Goal: Check status: Check status

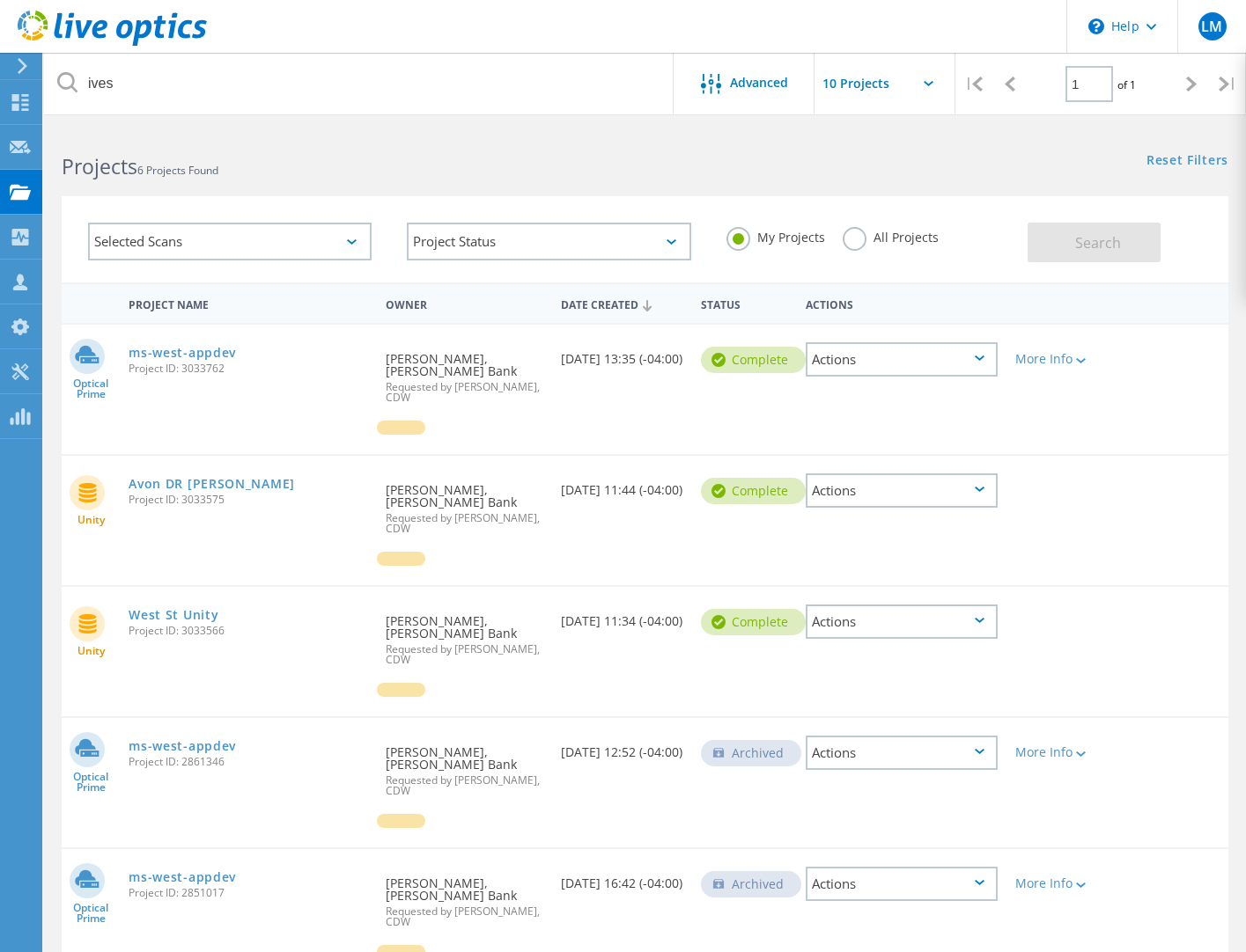
click at [1193, 84] on icon at bounding box center [1191, 83] width 11 height 15
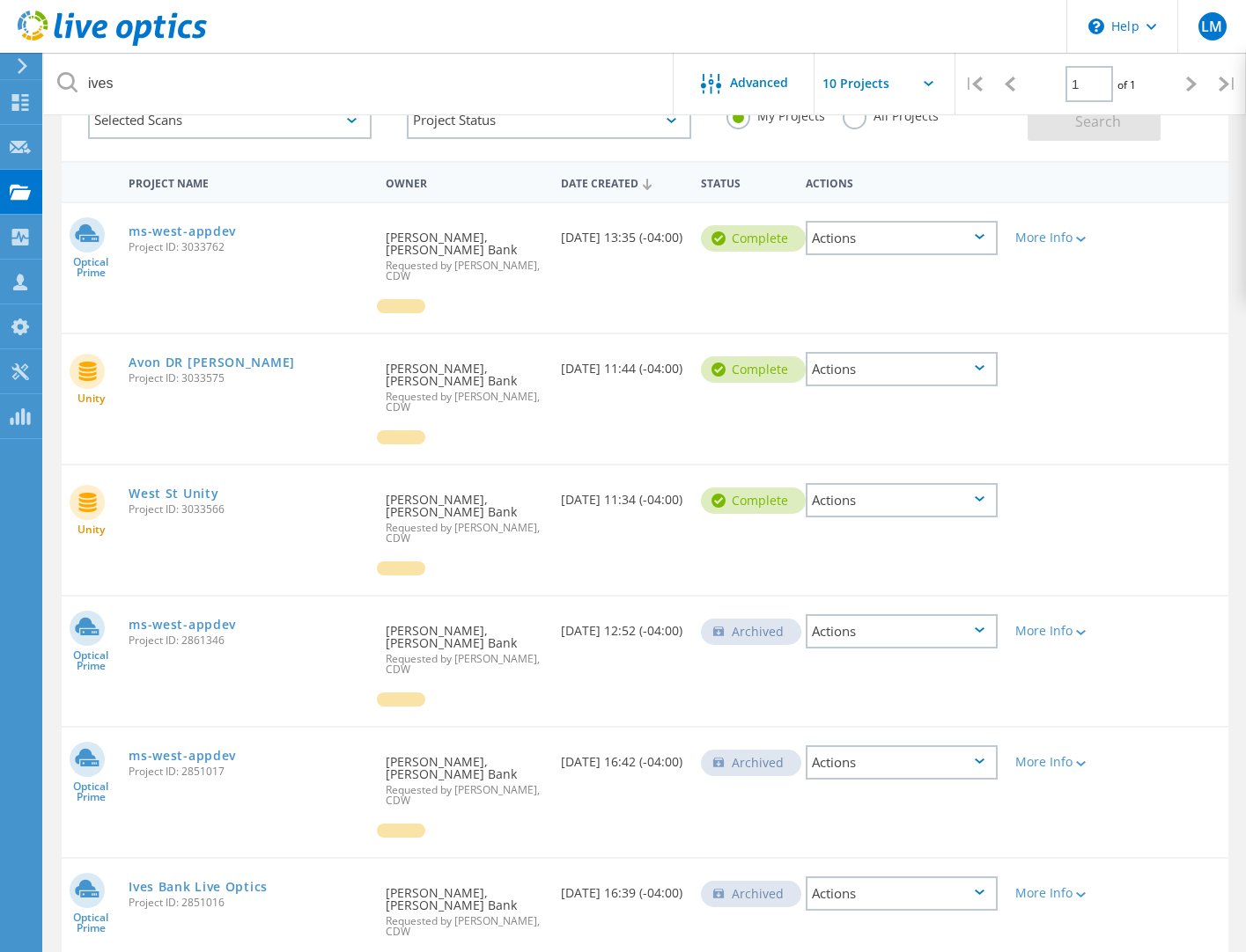
scroll to position [154, 0]
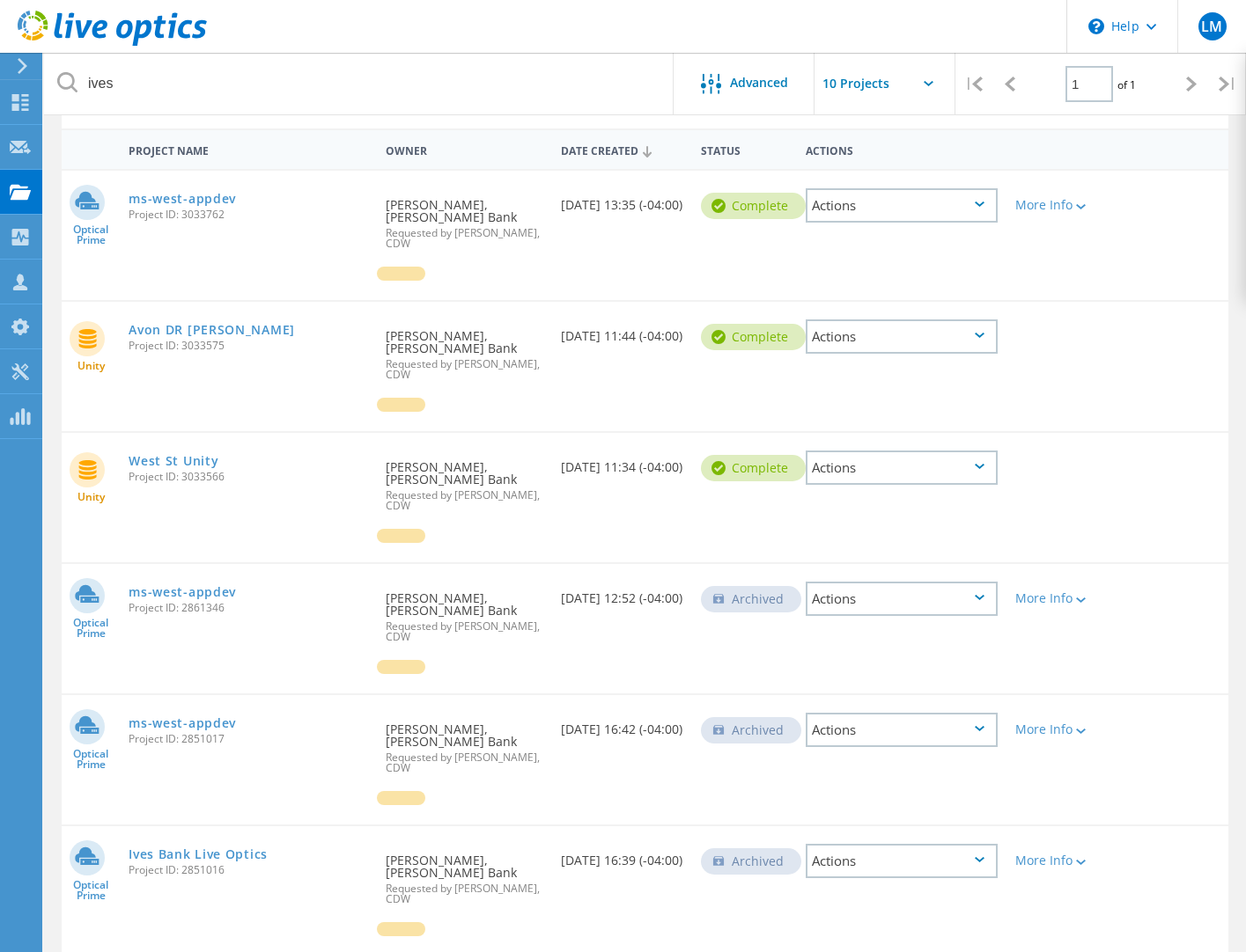
click at [1189, 80] on icon at bounding box center [1191, 83] width 11 height 15
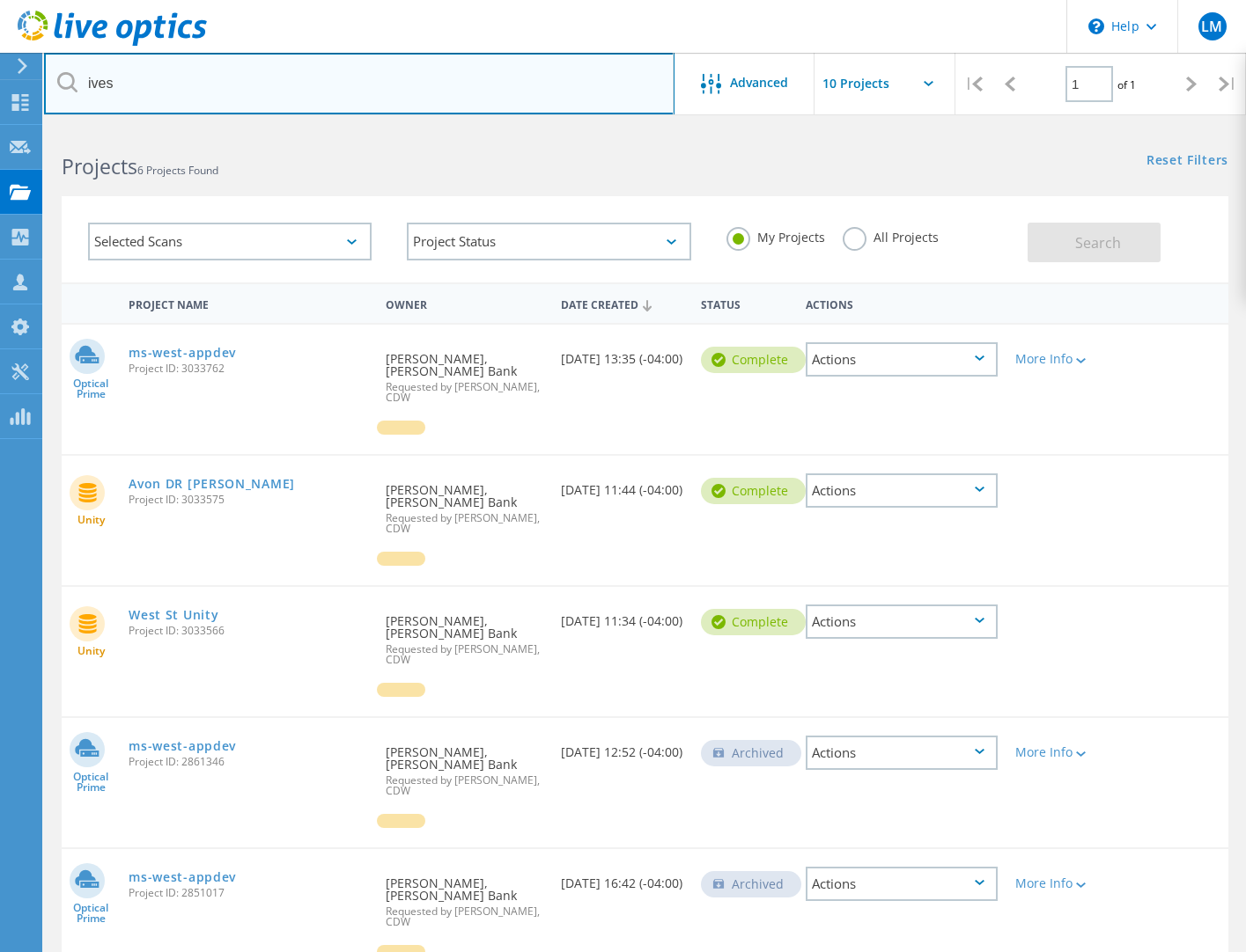
drag, startPoint x: 372, startPoint y: 85, endPoint x: -35, endPoint y: 76, distance: 407.1
click at [0, 76] on html "\n Help Explore Helpful Articles Contact Support LM Partner Team Member Lapetin…" at bounding box center [623, 590] width 1246 height 1180
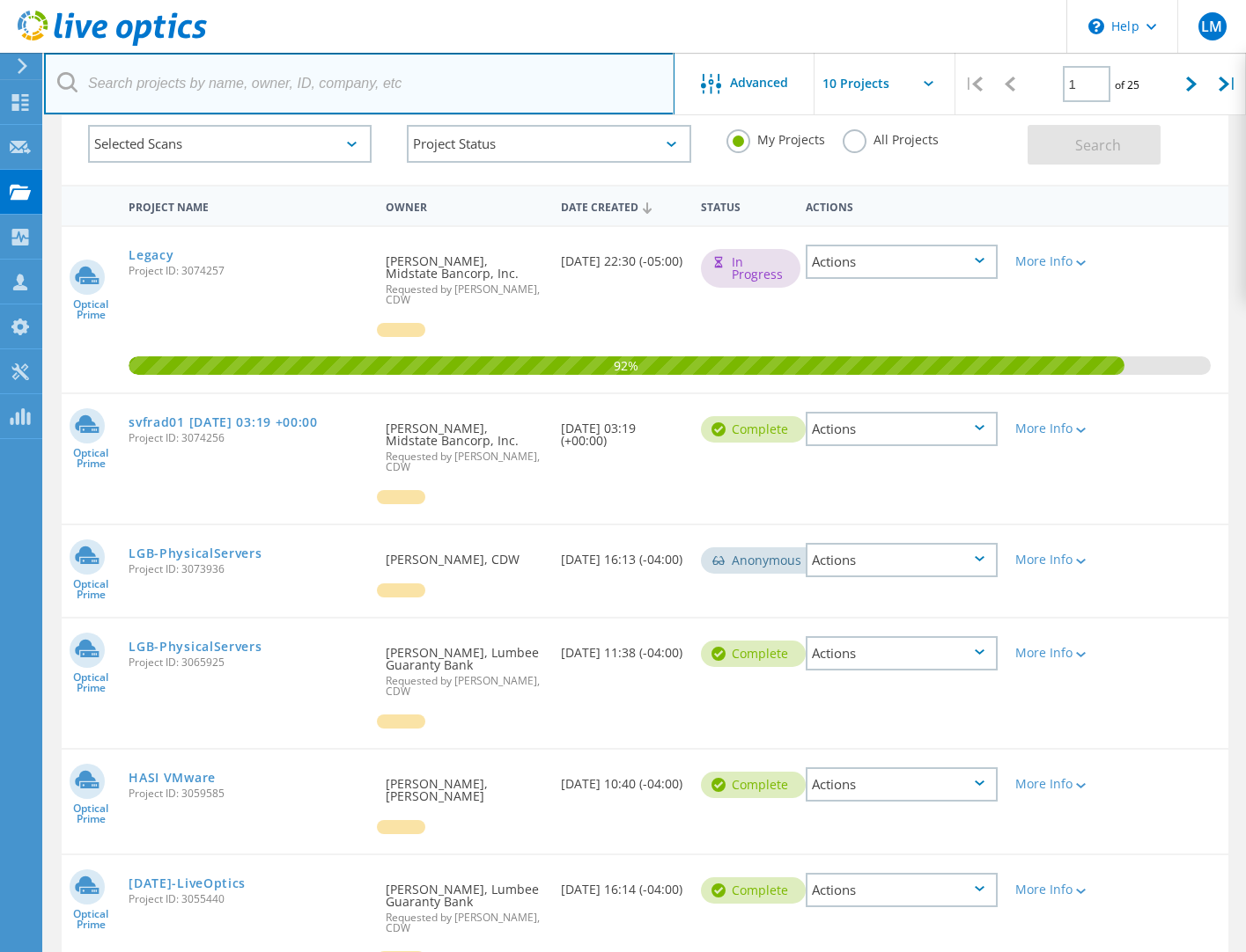
scroll to position [34, 0]
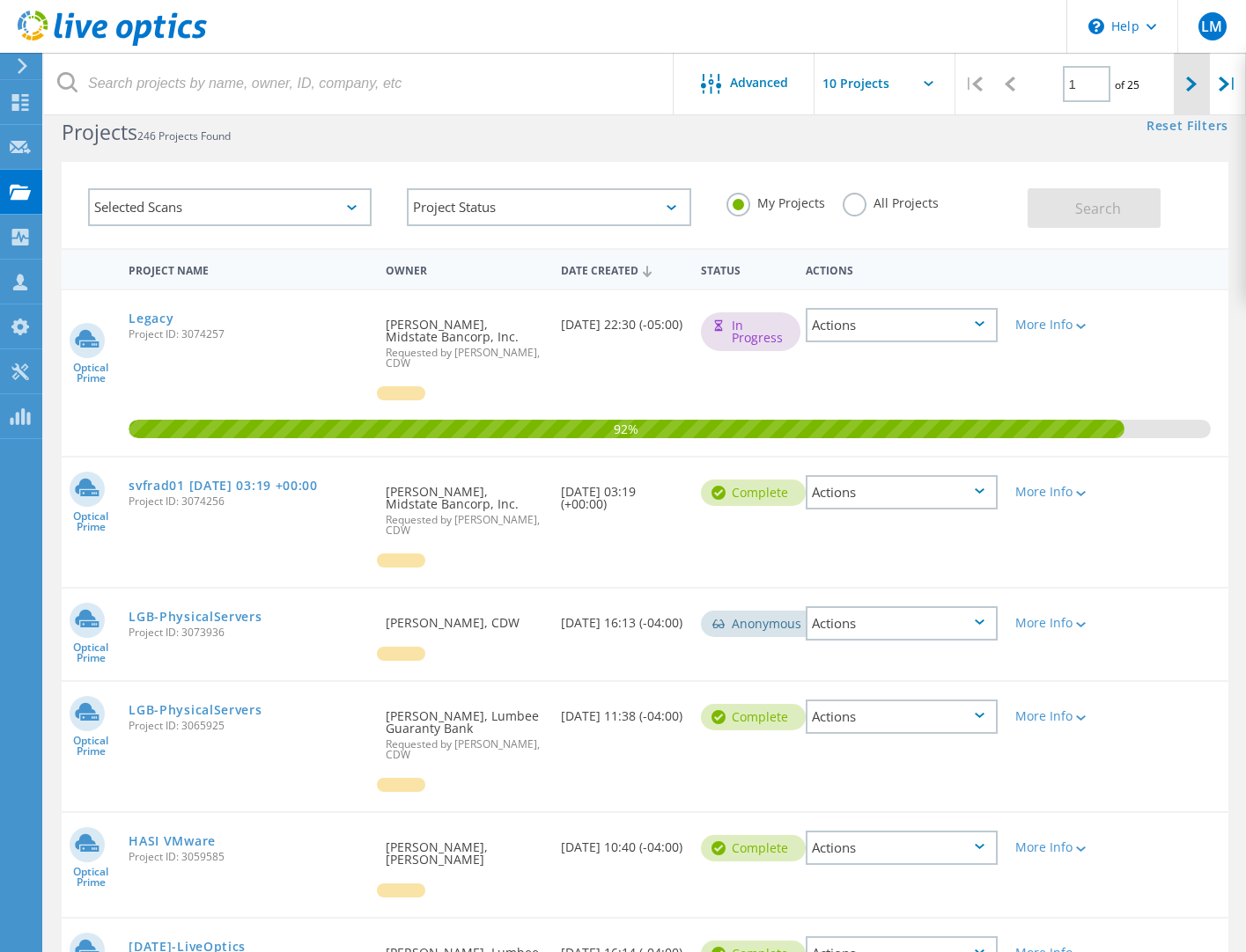
click at [1185, 79] on div at bounding box center [1191, 84] width 36 height 63
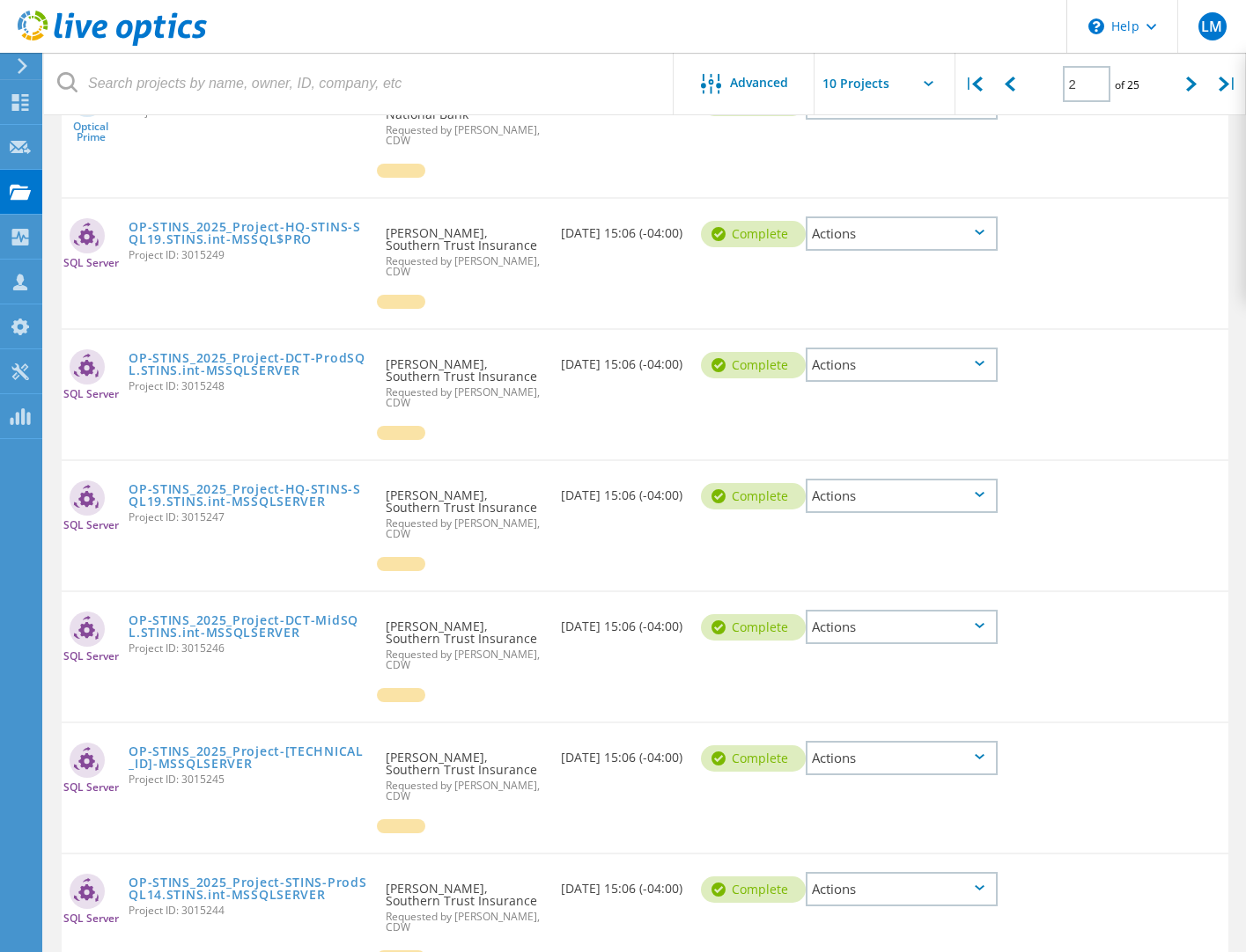
scroll to position [715, 0]
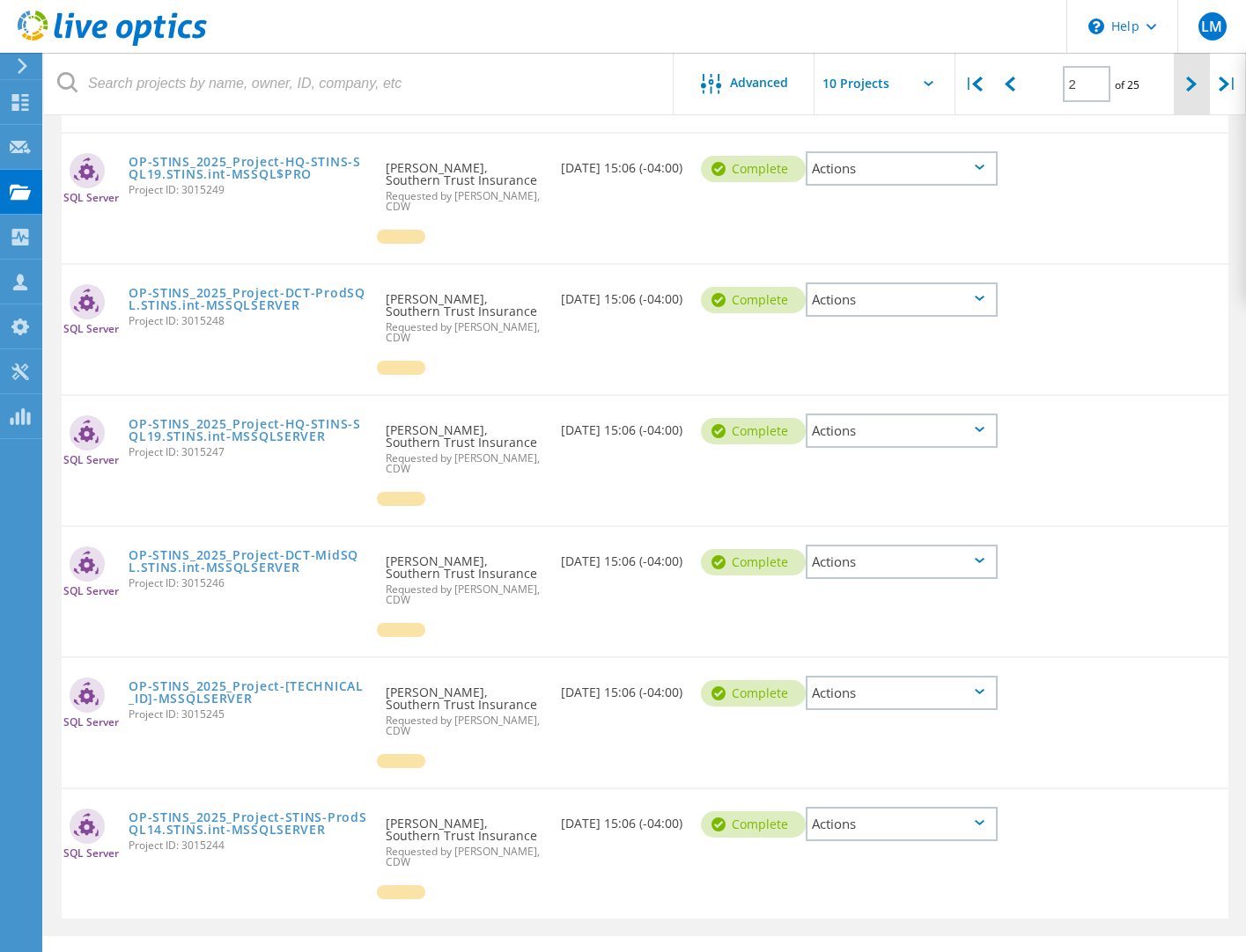
click at [1190, 80] on icon at bounding box center [1191, 83] width 11 height 15
type input "3"
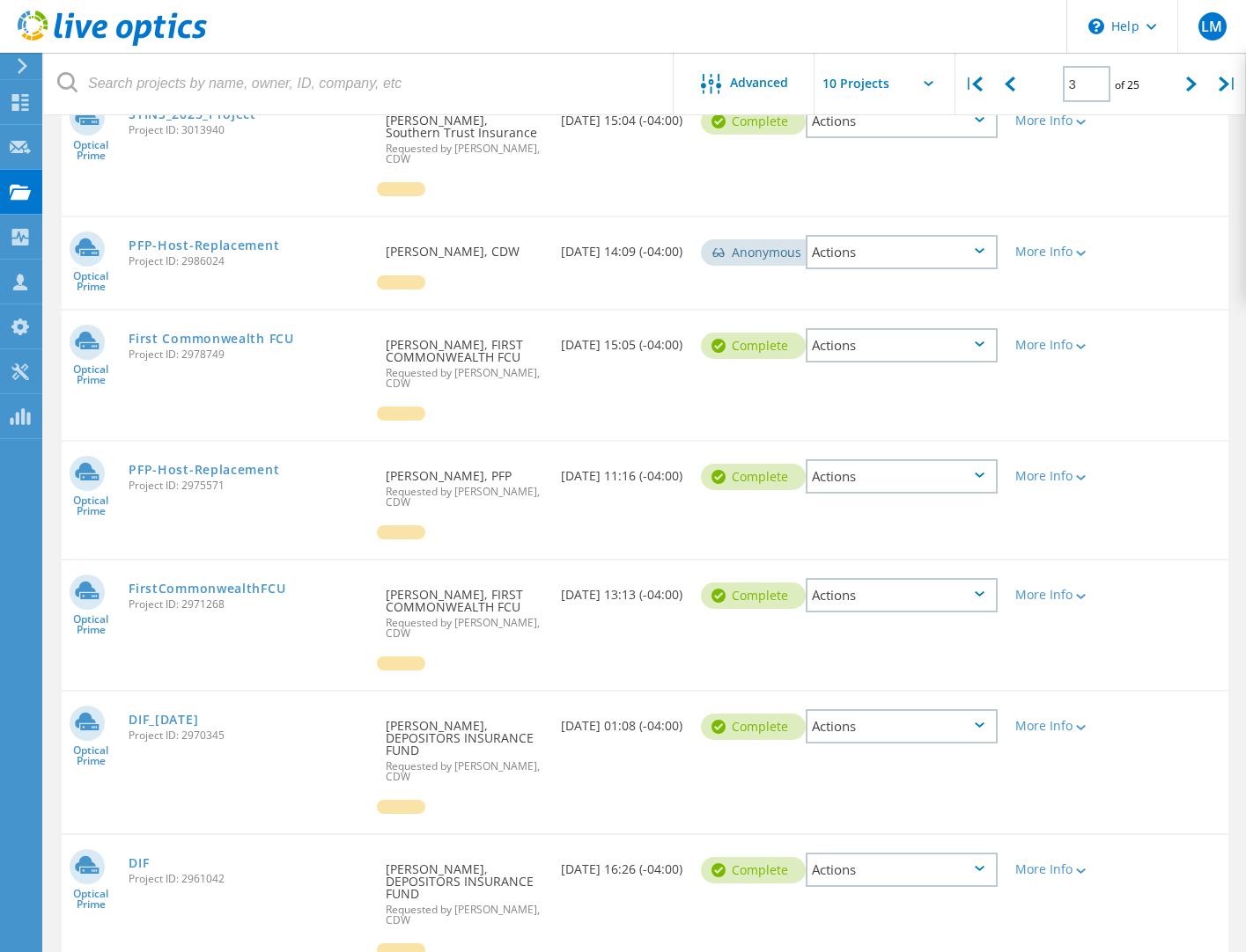
scroll to position [627, 0]
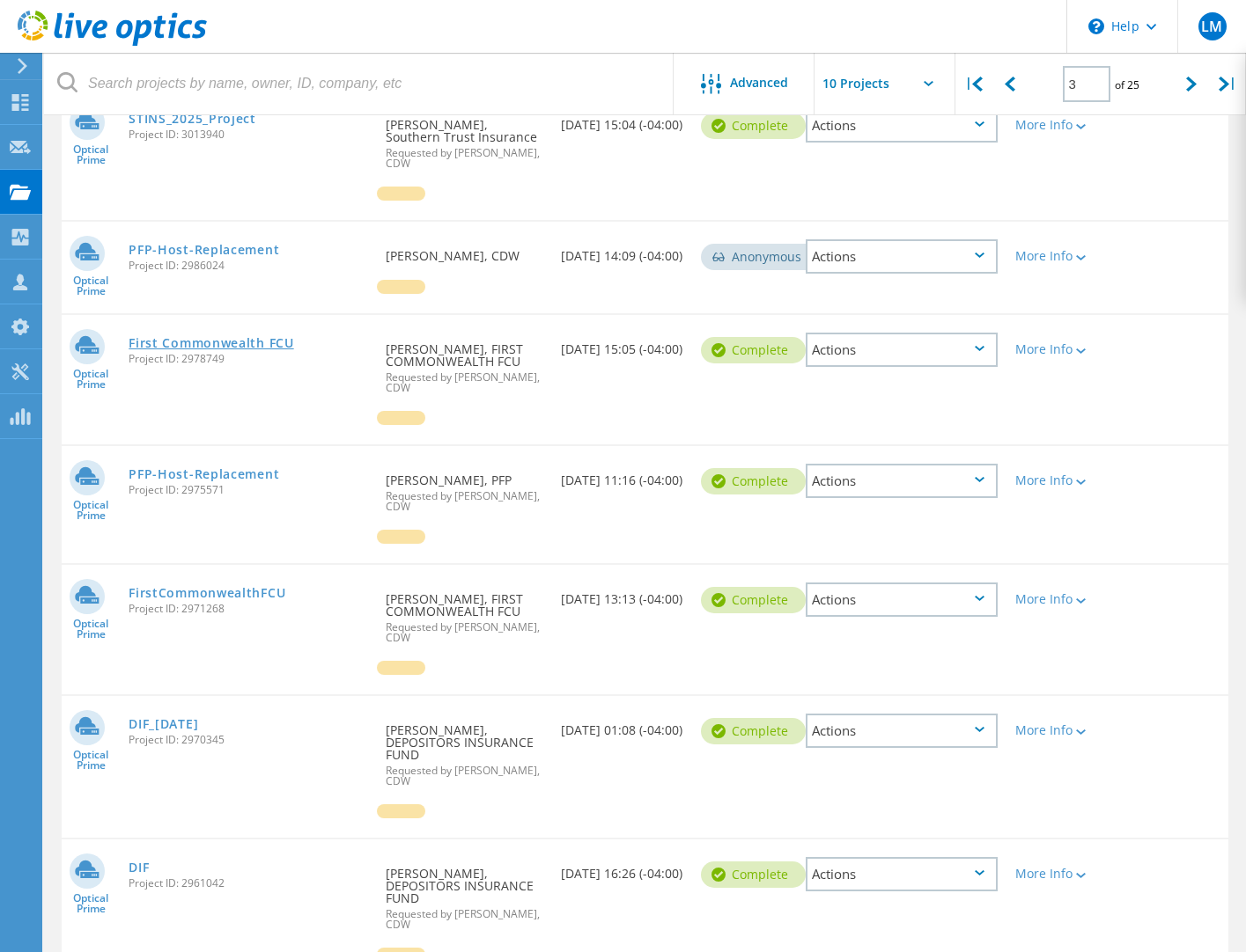
click at [277, 345] on link "First Commonwealth FCU" at bounding box center [211, 343] width 165 height 13
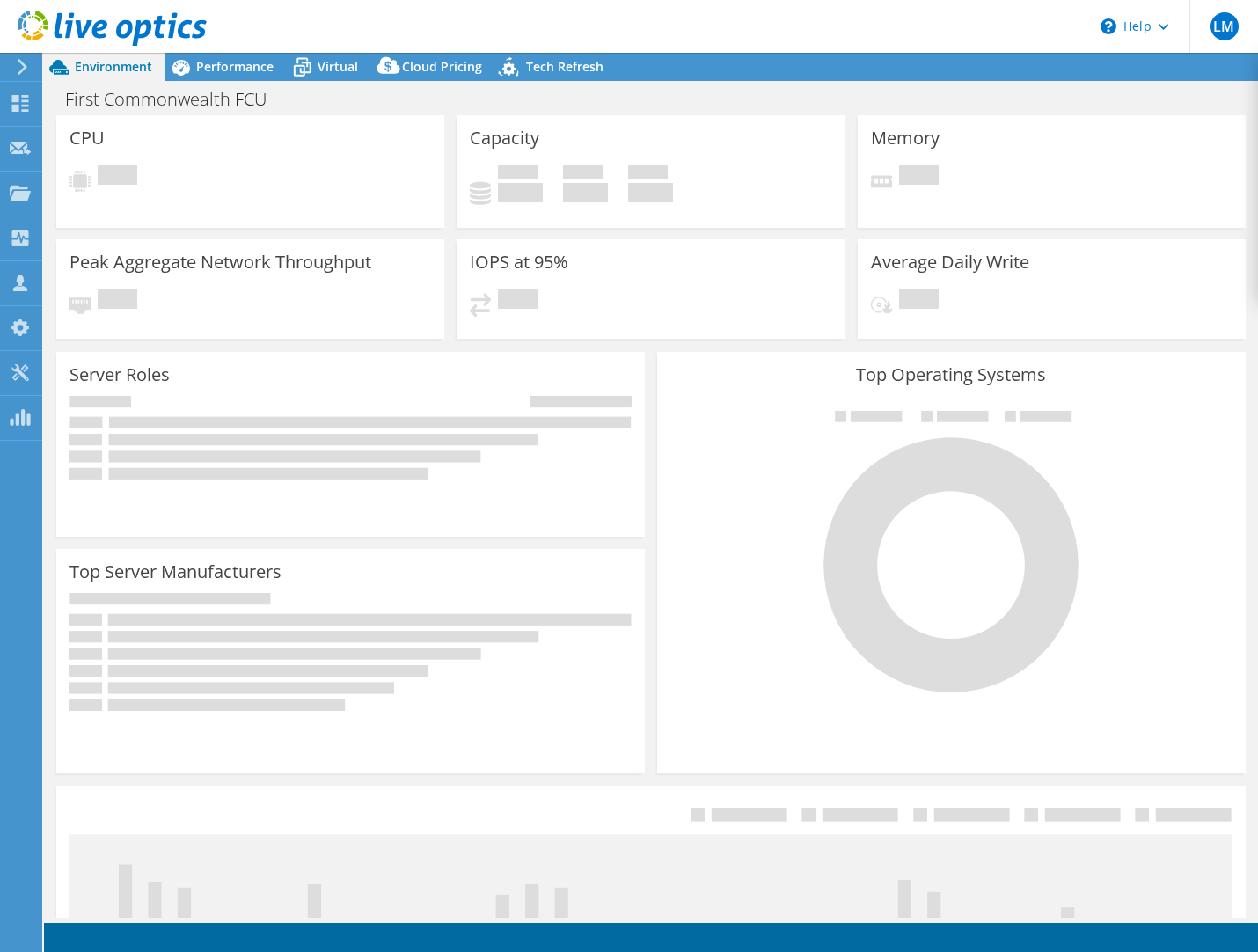
select select "USD"
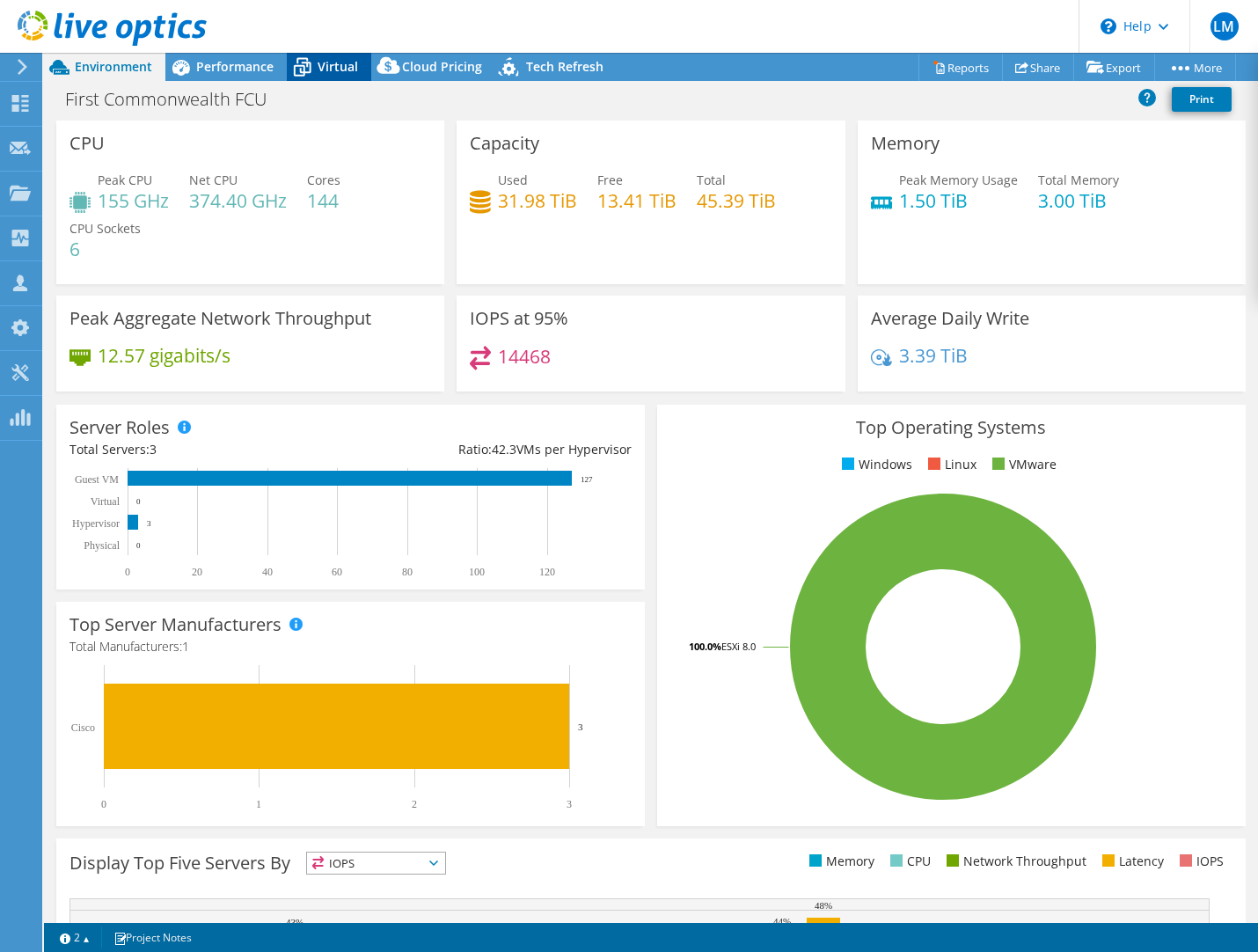
click at [333, 61] on span "Virtual" at bounding box center [338, 66] width 40 height 17
click at [330, 66] on span "Virtual" at bounding box center [338, 66] width 40 height 17
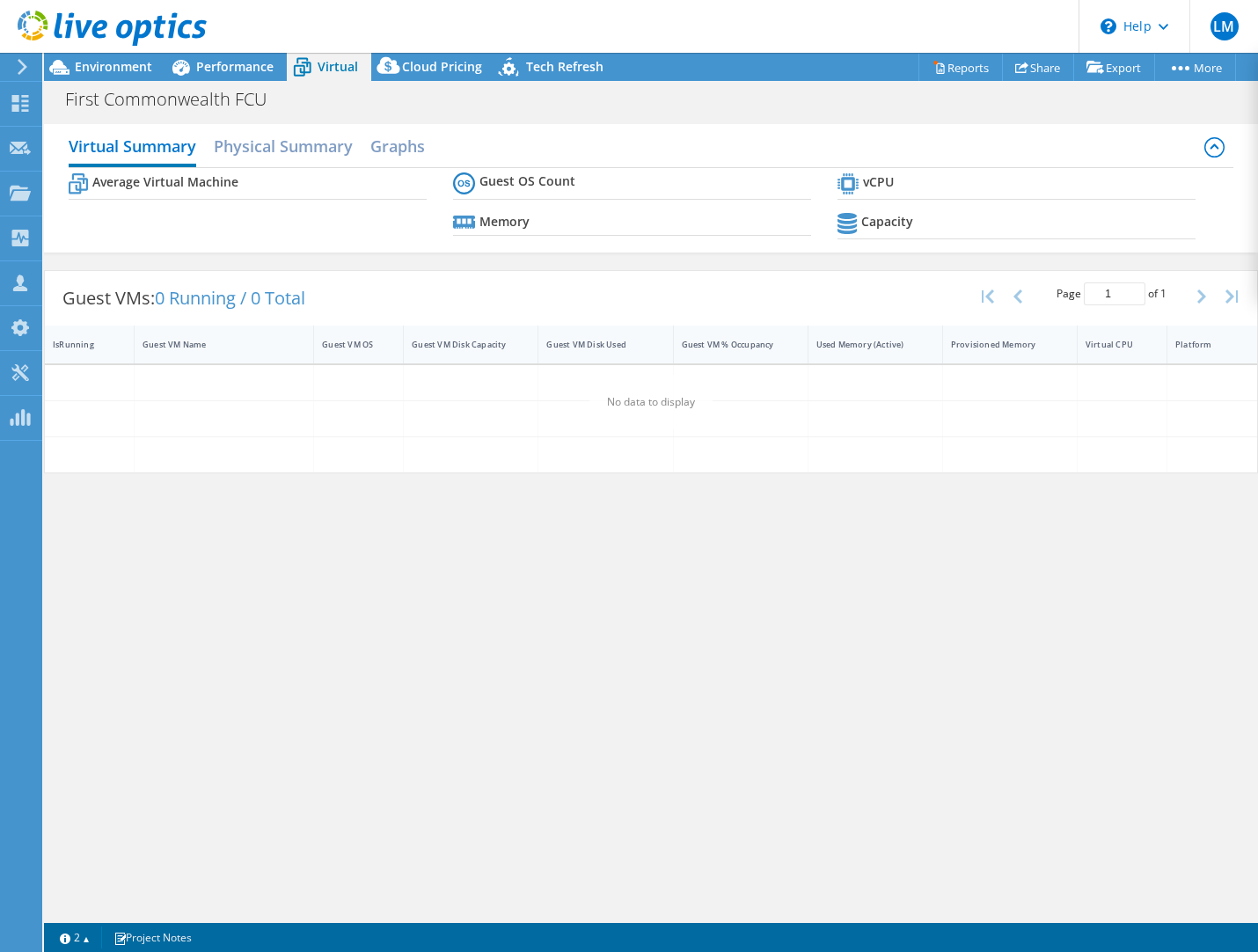
click at [330, 66] on span "Virtual" at bounding box center [338, 66] width 40 height 17
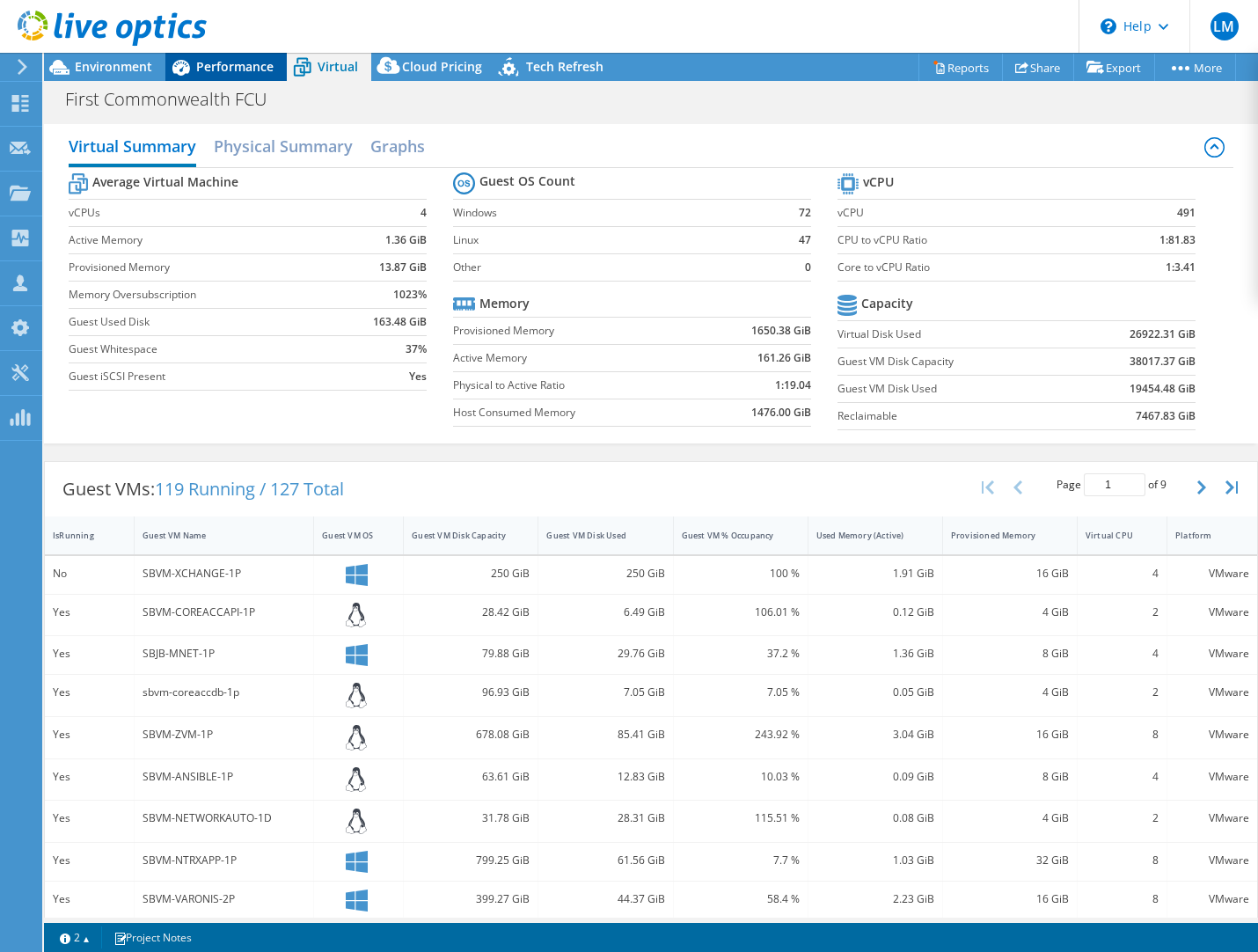
click at [242, 61] on span "Performance" at bounding box center [235, 66] width 78 height 17
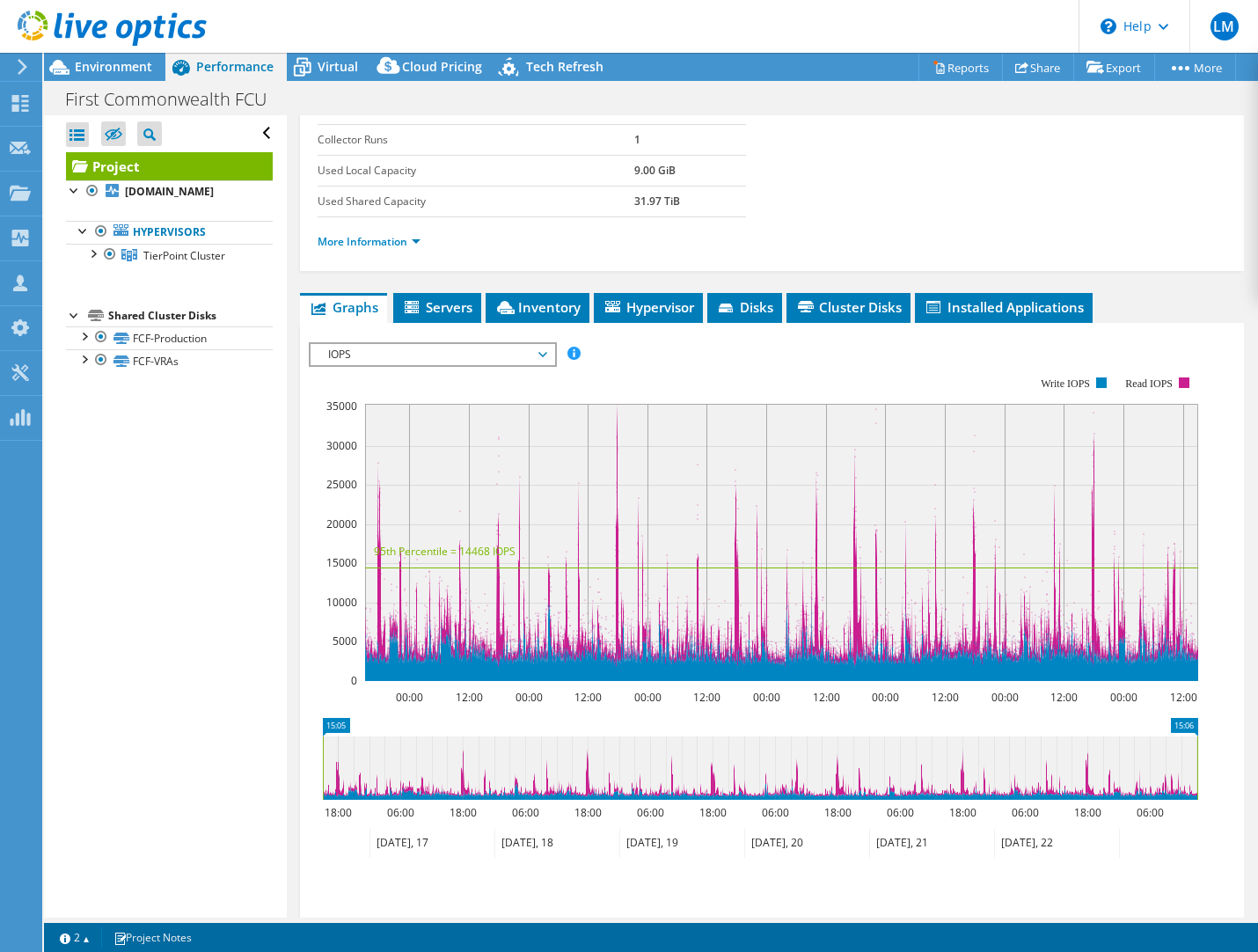
scroll to position [352, 0]
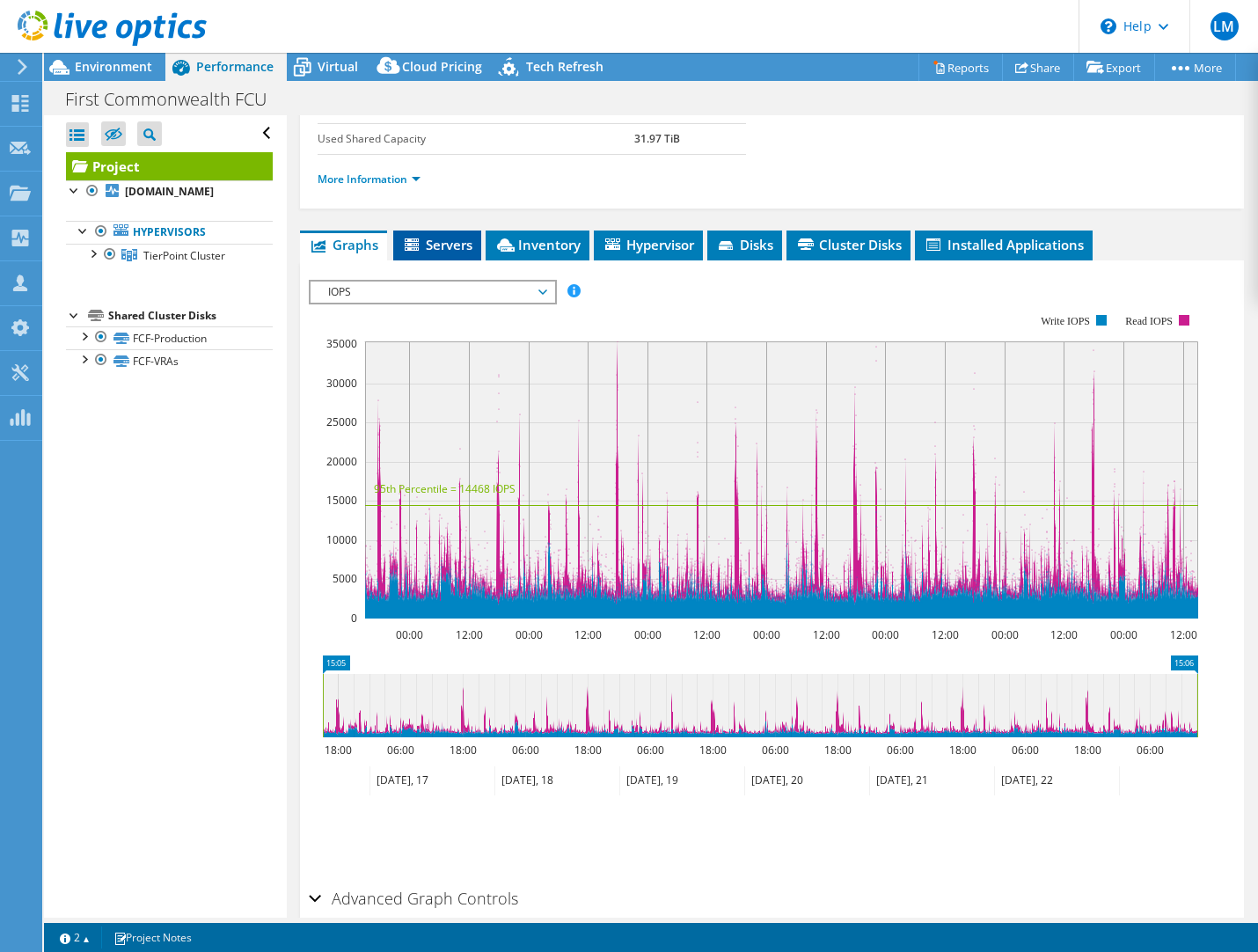
click at [452, 243] on span "Servers" at bounding box center [438, 244] width 71 height 18
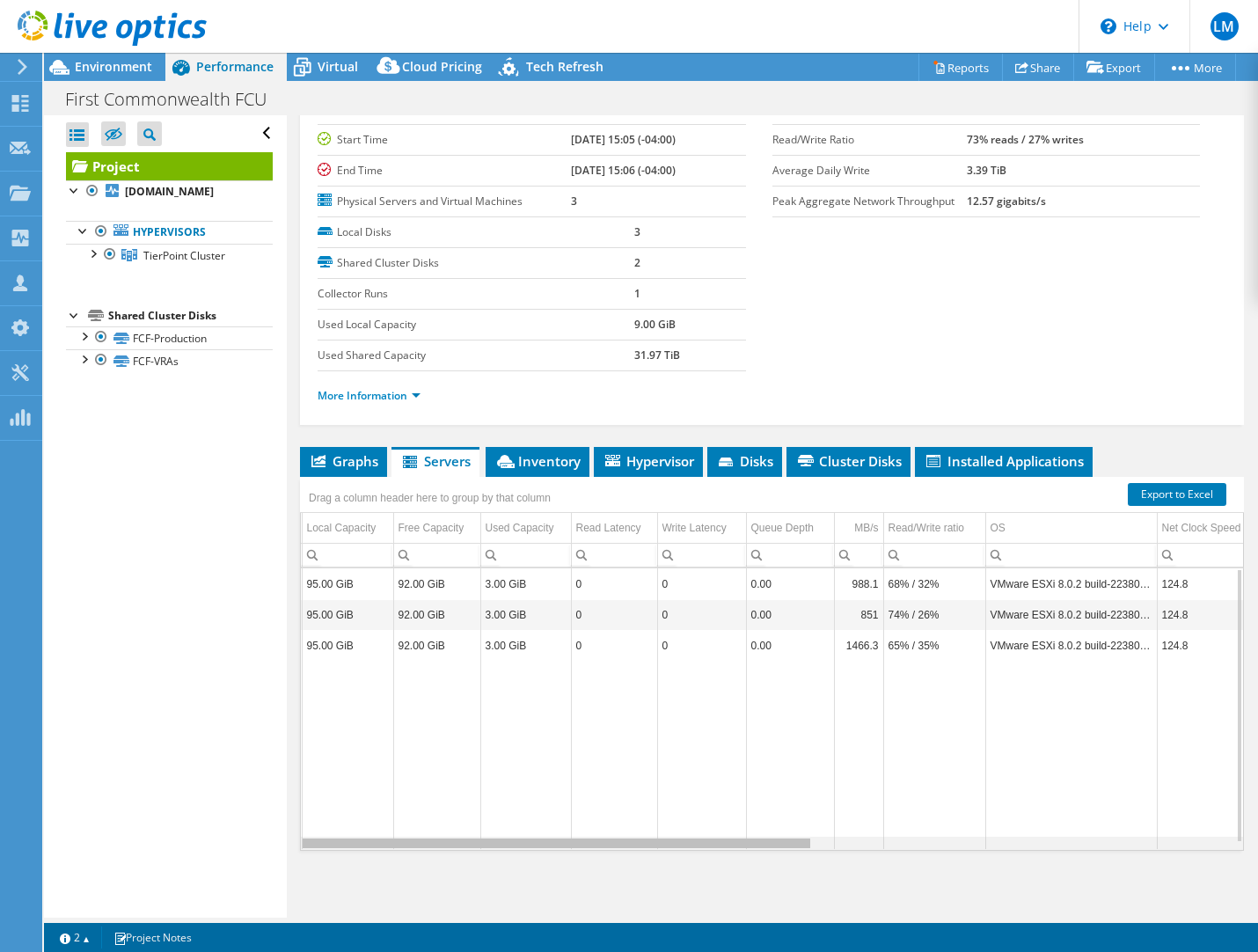
scroll to position [0, 0]
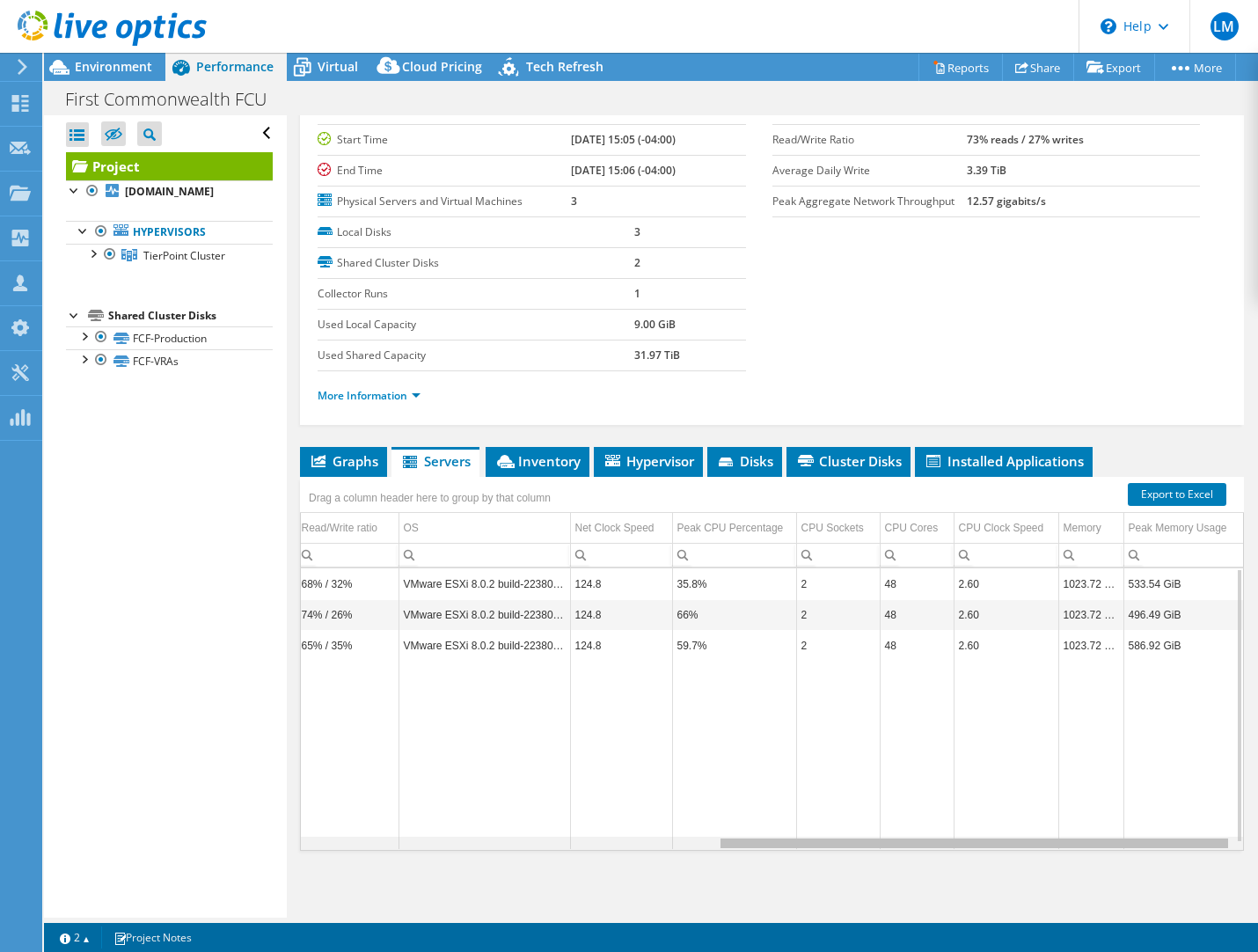
drag, startPoint x: 649, startPoint y: 846, endPoint x: 1082, endPoint y: 823, distance: 433.6
click at [1082, 823] on body "LM Partner Team Member [PERSON_NAME] [PERSON_NAME][EMAIL_ADDRESS][DOMAIN_NAME] …" at bounding box center [629, 476] width 1258 height 952
click at [536, 463] on span "Inventory" at bounding box center [538, 461] width 86 height 18
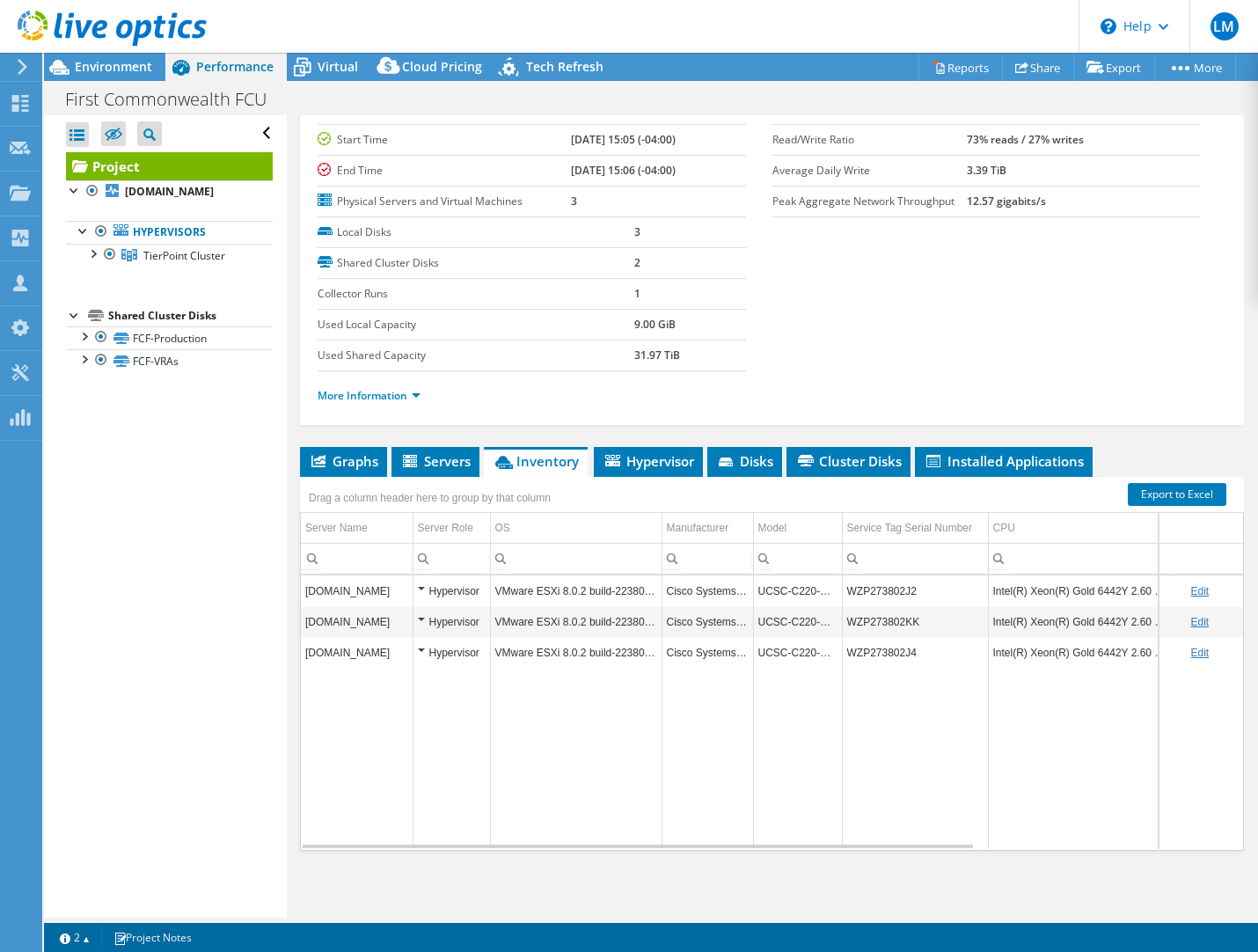
click at [175, 602] on div "Open All Close All Hide Excluded Nodes Project Tree Filter" at bounding box center [165, 516] width 242 height 803
click at [169, 762] on div "Open All Close All Hide Excluded Nodes Project Tree Filter" at bounding box center [165, 516] width 242 height 803
click at [349, 461] on span "Graphs" at bounding box center [343, 461] width 70 height 18
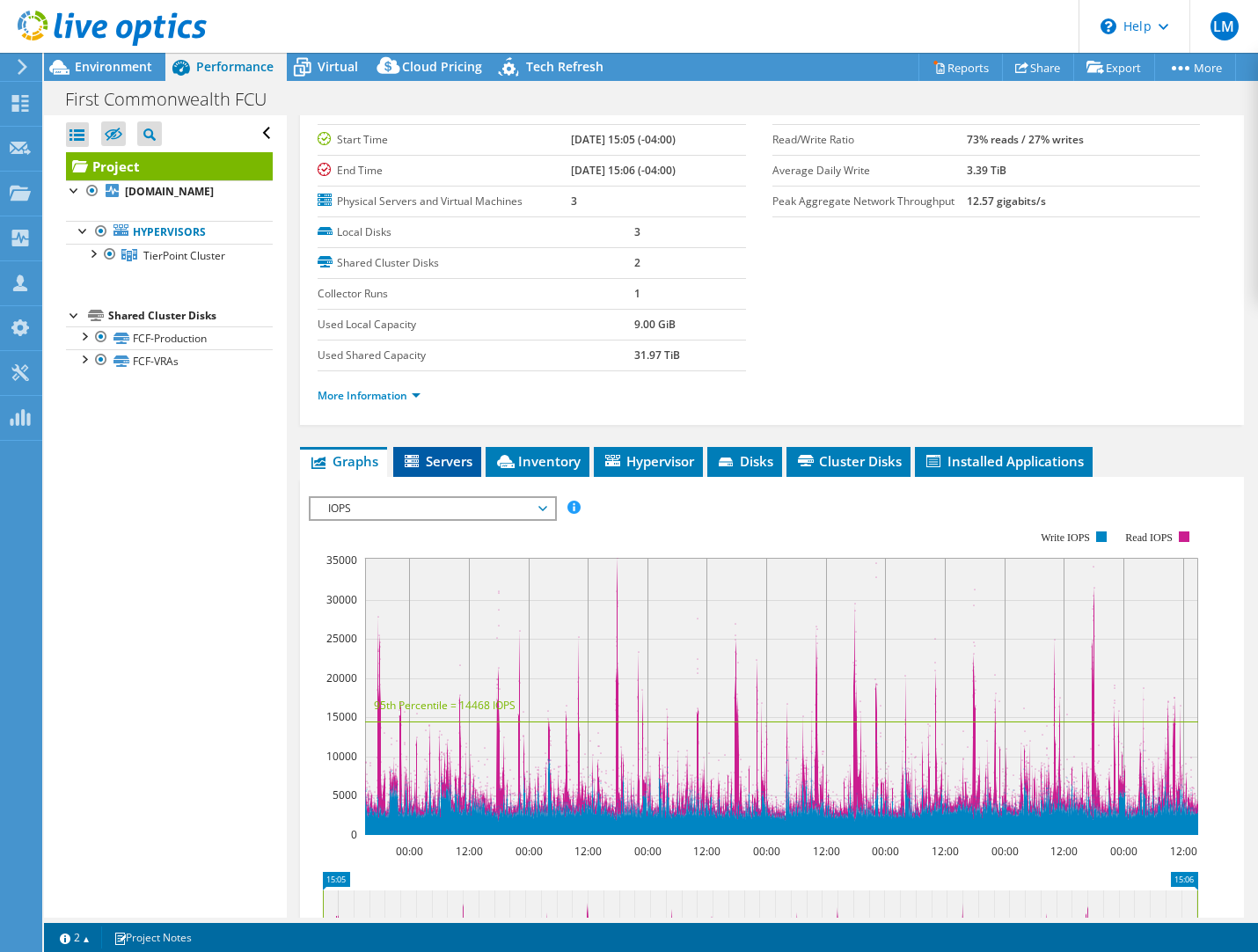
click at [476, 456] on li "Servers" at bounding box center [438, 461] width 88 height 29
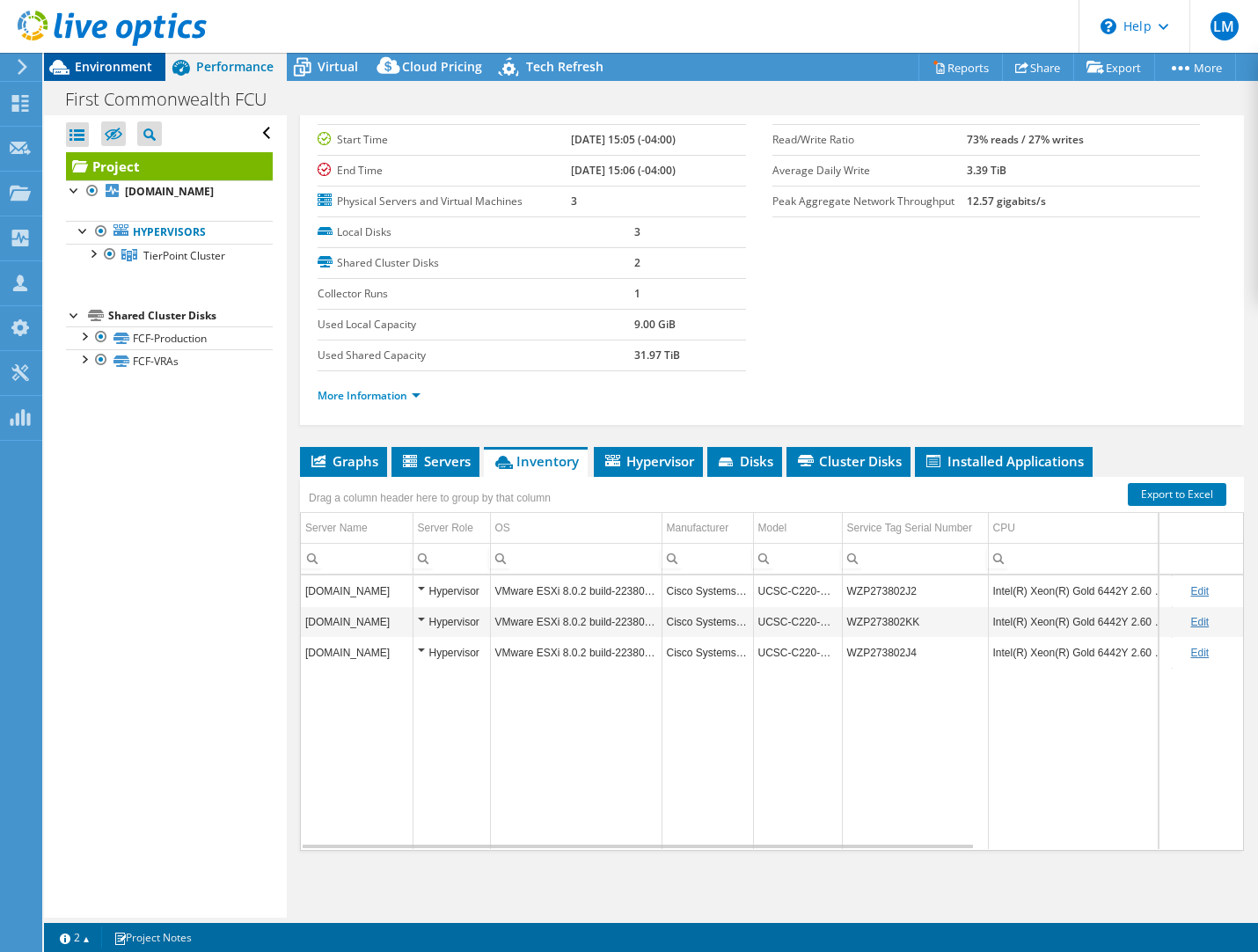
click at [136, 73] on span "Environment" at bounding box center [113, 66] width 78 height 17
